Goal: Find specific page/section: Find specific page/section

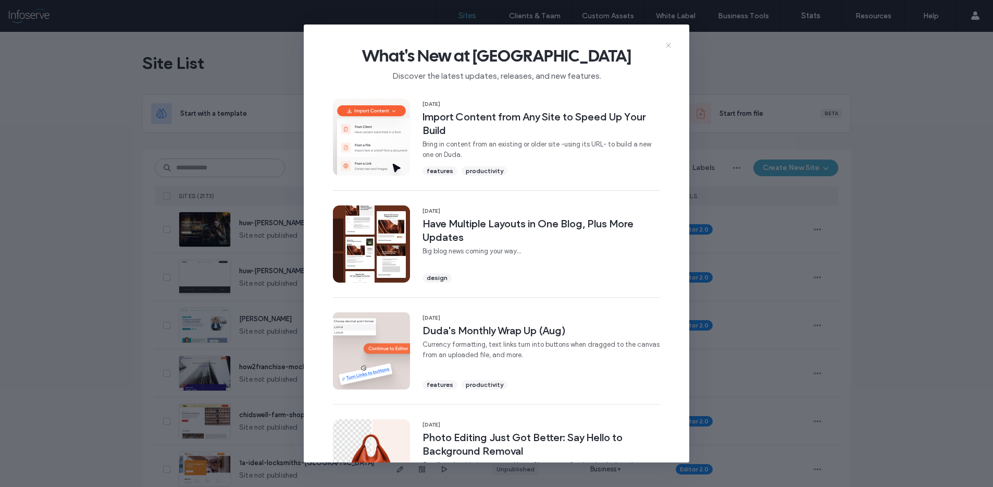
click at [669, 45] on icon at bounding box center [668, 45] width 8 height 8
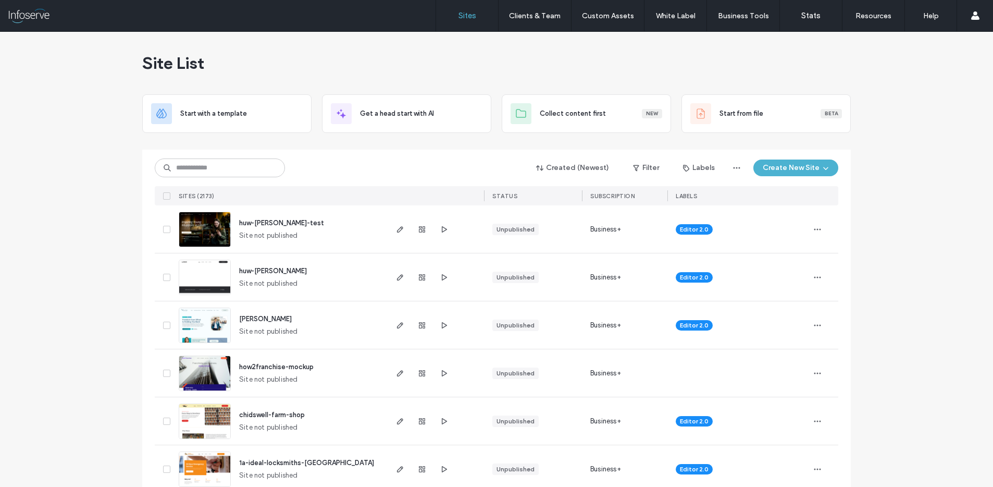
click at [255, 225] on span "huw-[PERSON_NAME]-test" at bounding box center [281, 223] width 85 height 8
click at [443, 228] on icon "button" at bounding box center [444, 229] width 8 height 8
click at [254, 226] on span "huw-[PERSON_NAME]-test" at bounding box center [281, 223] width 85 height 8
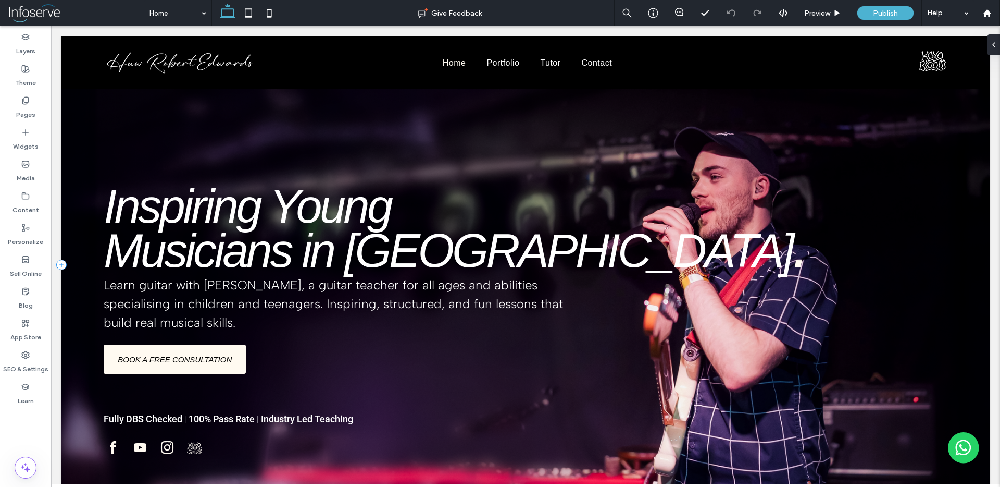
scroll to position [7, 0]
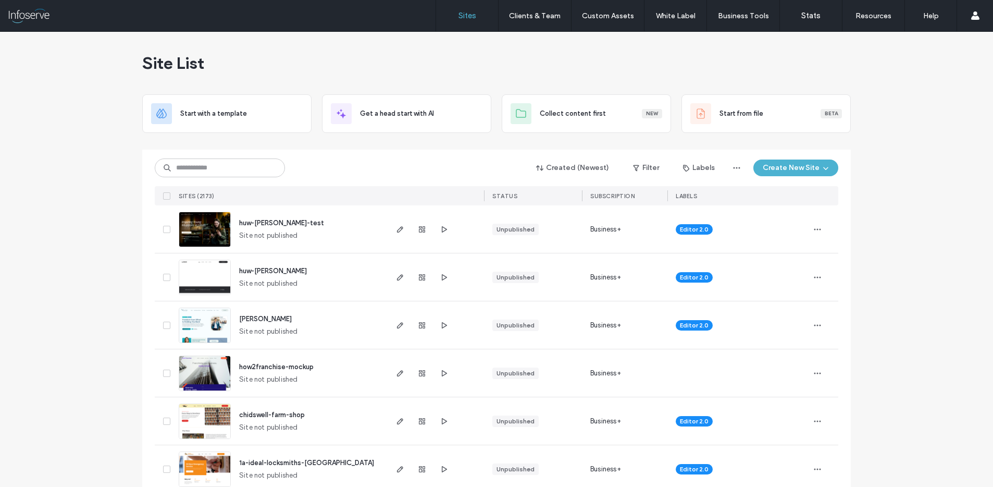
click at [264, 270] on span "huw-[PERSON_NAME]" at bounding box center [273, 271] width 68 height 8
